Goal: Transaction & Acquisition: Obtain resource

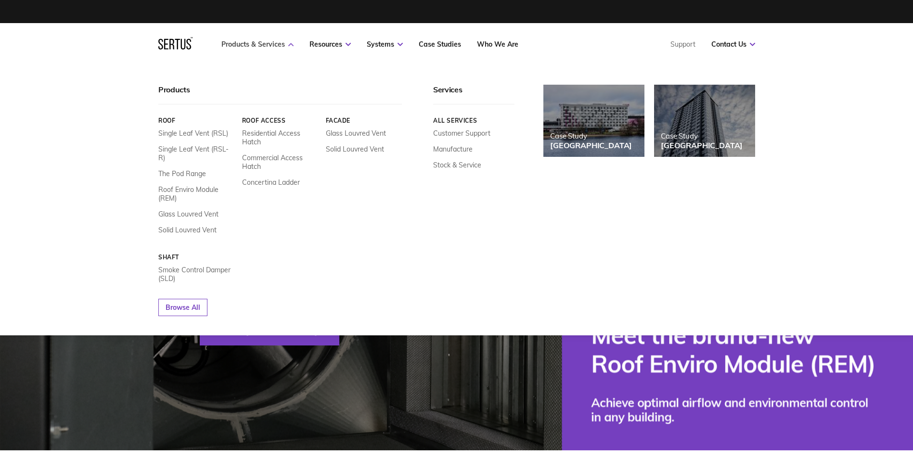
click at [272, 47] on link "Products & Services" at bounding box center [258, 44] width 72 height 9
click at [265, 48] on link "Products & Services" at bounding box center [258, 44] width 72 height 9
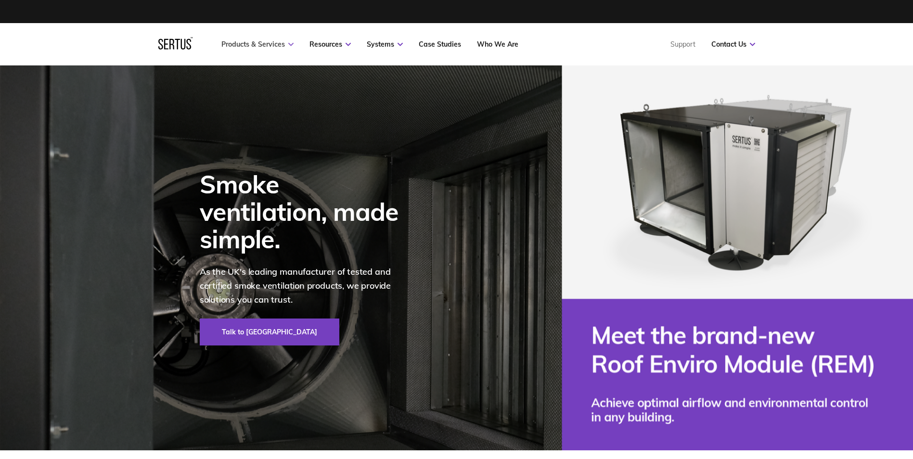
click at [265, 48] on link "Products & Services" at bounding box center [258, 44] width 72 height 9
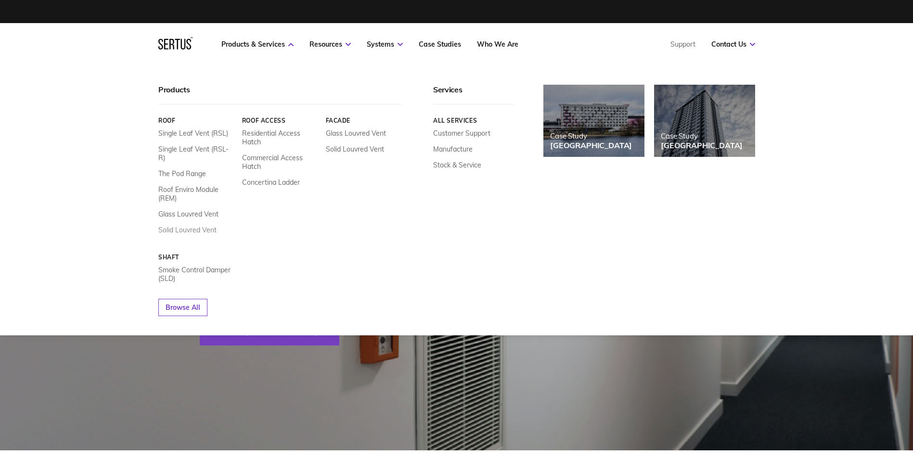
click at [172, 226] on link "Solid Louvred Vent" at bounding box center [187, 230] width 58 height 9
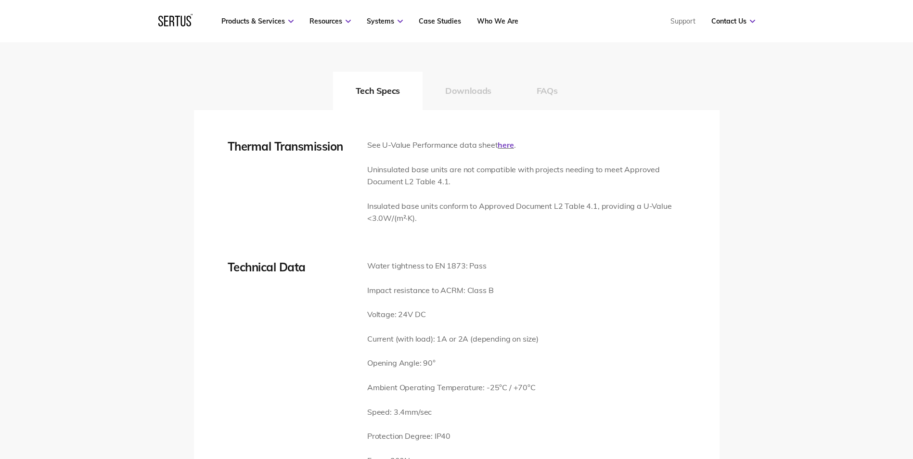
scroll to position [1300, 0]
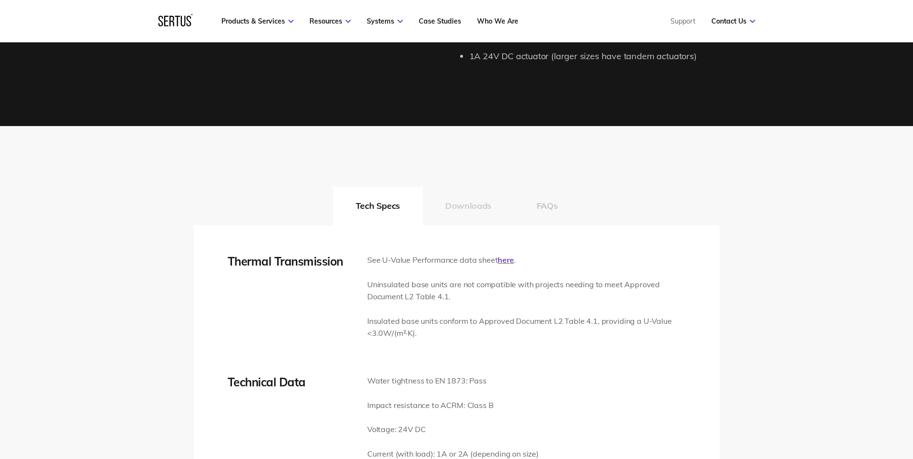
click at [473, 202] on button "Downloads" at bounding box center [468, 206] width 91 height 39
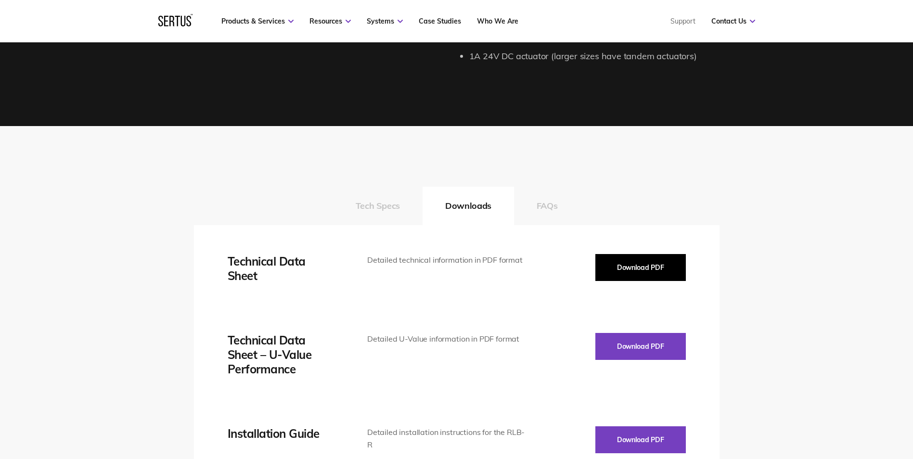
click at [621, 262] on button "Download PDF" at bounding box center [641, 267] width 91 height 27
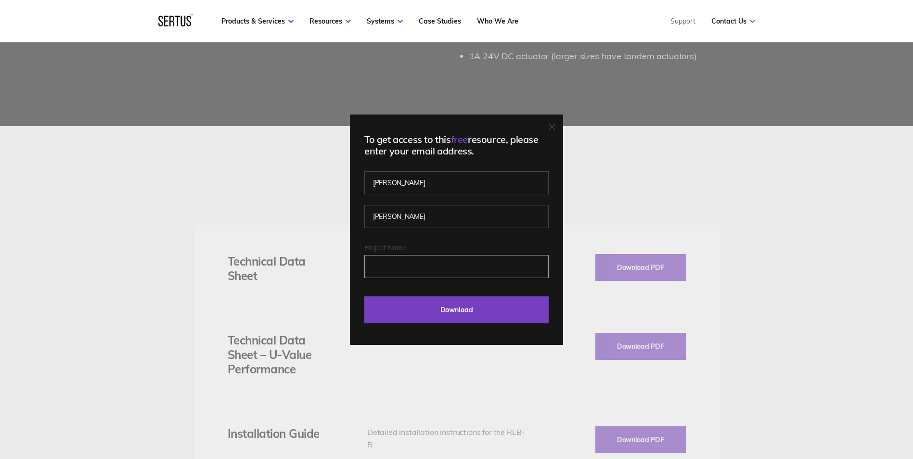
click at [412, 258] on input "Project Name" at bounding box center [457, 266] width 184 height 23
click at [412, 272] on input "Project Name" at bounding box center [457, 266] width 184 height 23
click at [426, 314] on input "Download" at bounding box center [457, 310] width 184 height 27
